Goal: Find specific page/section: Find specific page/section

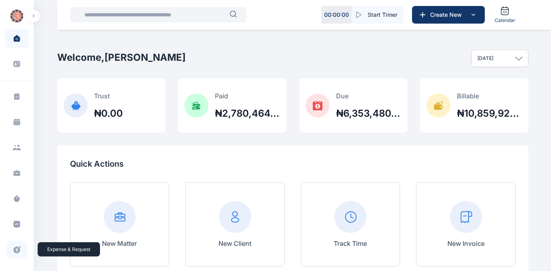
click at [16, 250] on icon at bounding box center [17, 250] width 8 height 8
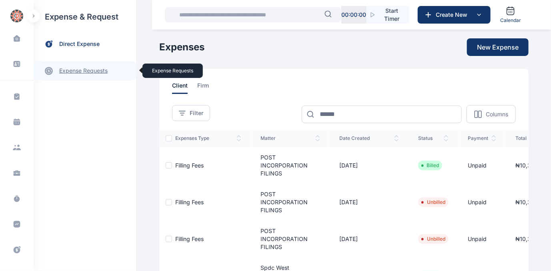
click at [74, 68] on link "expense requests expense requests" at bounding box center [85, 70] width 102 height 19
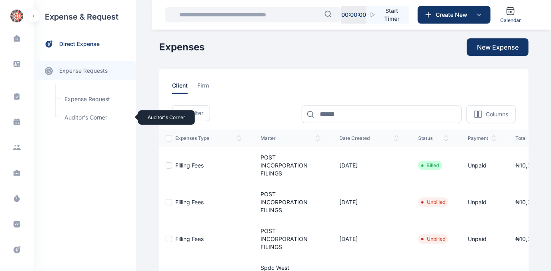
click at [79, 116] on span "Auditor's Corner Auditor's Corner" at bounding box center [96, 117] width 72 height 15
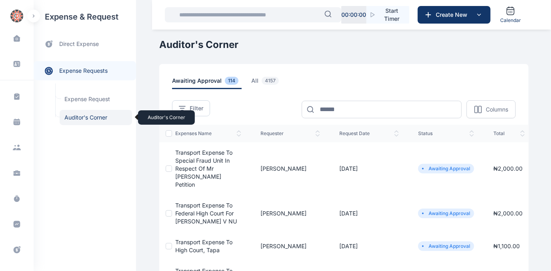
click at [78, 116] on span "Auditor's Corner Auditor's Corner" at bounding box center [96, 117] width 72 height 15
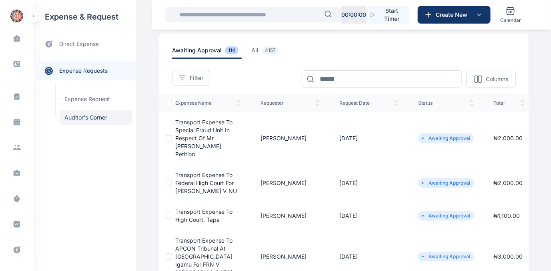
scroll to position [72, 0]
